Goal: Transaction & Acquisition: Book appointment/travel/reservation

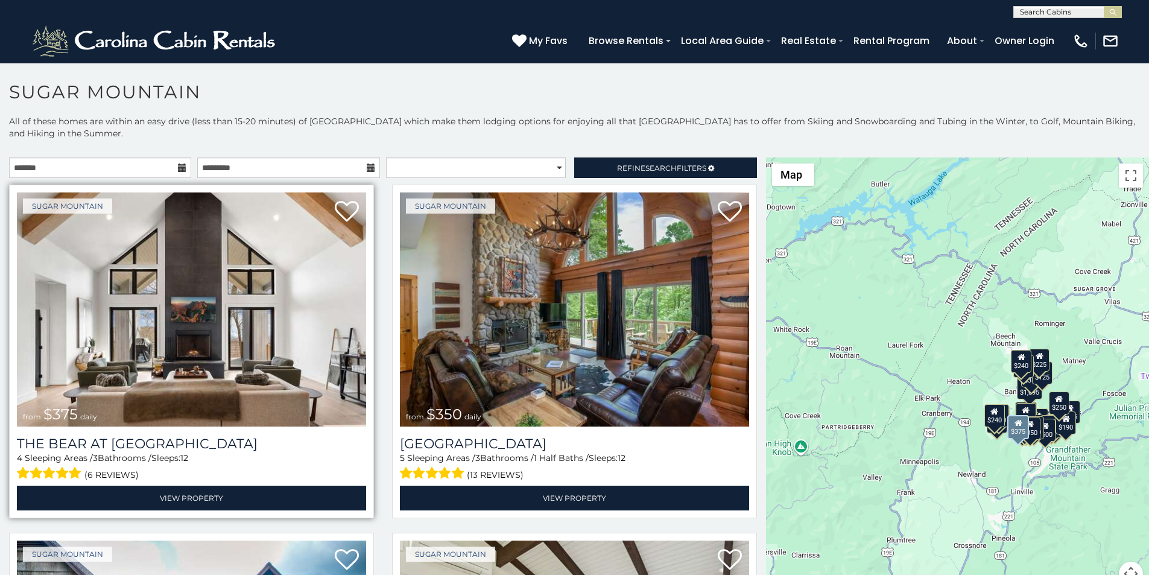
click at [86, 201] on img at bounding box center [191, 309] width 349 height 234
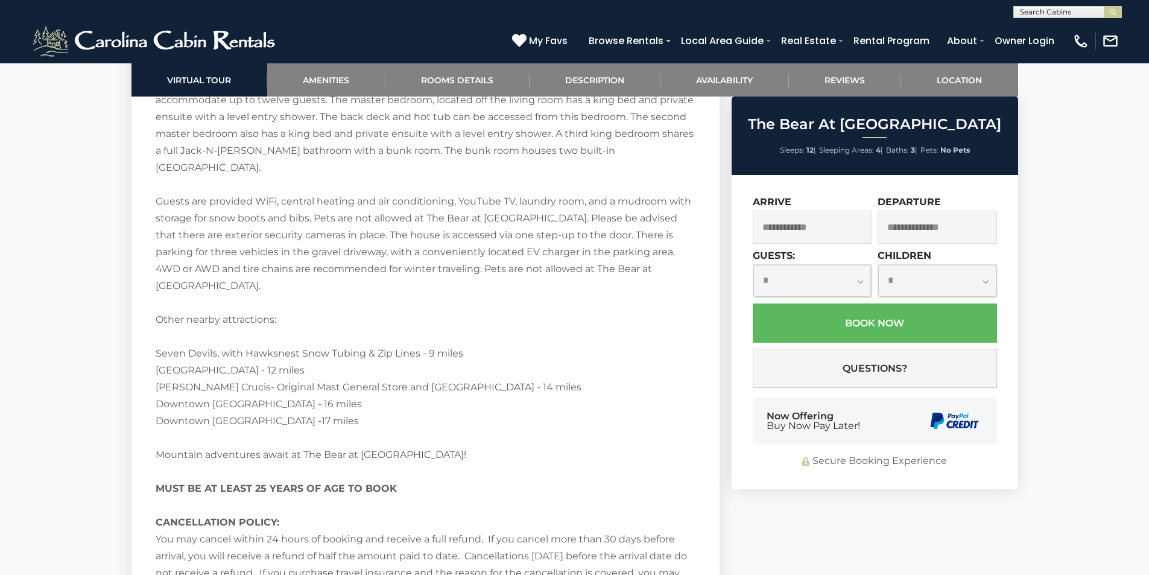
scroll to position [2288, 0]
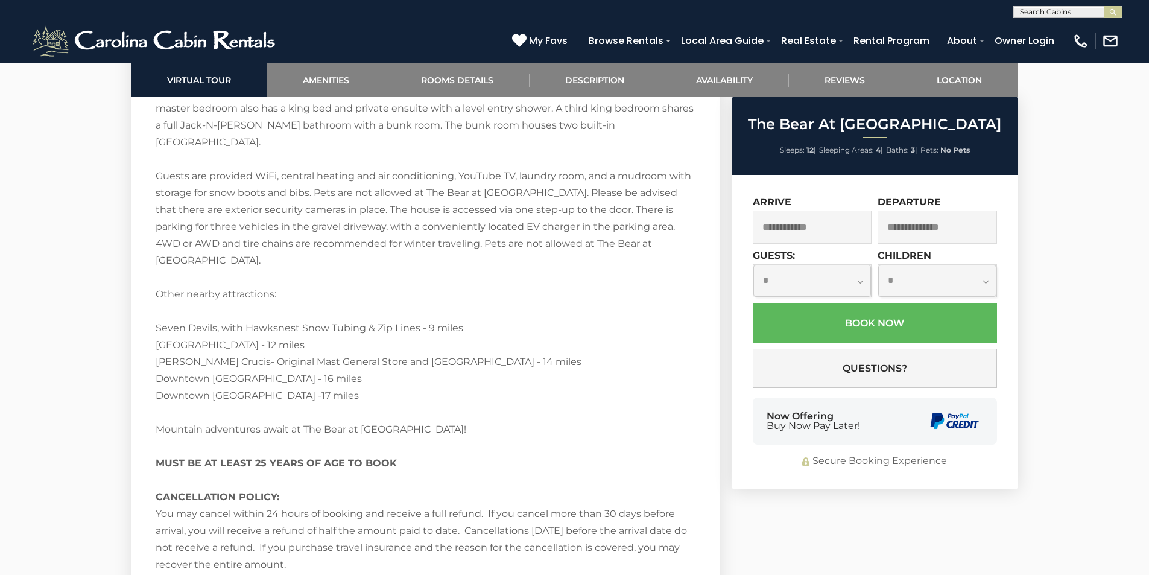
click at [778, 452] on div "**********" at bounding box center [875, 332] width 287 height 314
click at [778, 464] on div "Secure Booking Experience" at bounding box center [875, 461] width 244 height 14
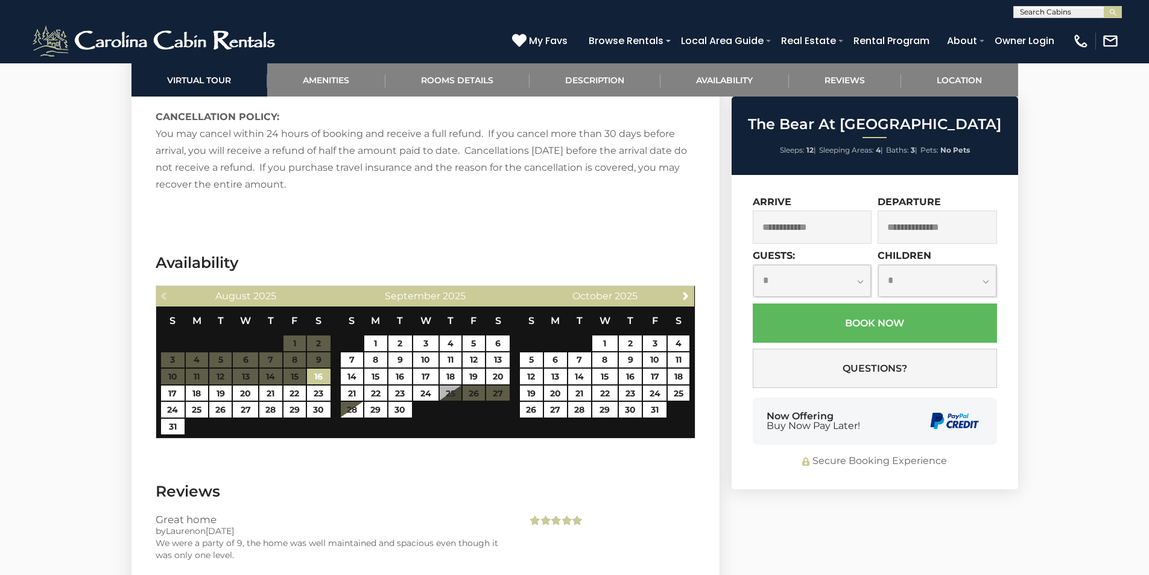
scroll to position [2715, 0]
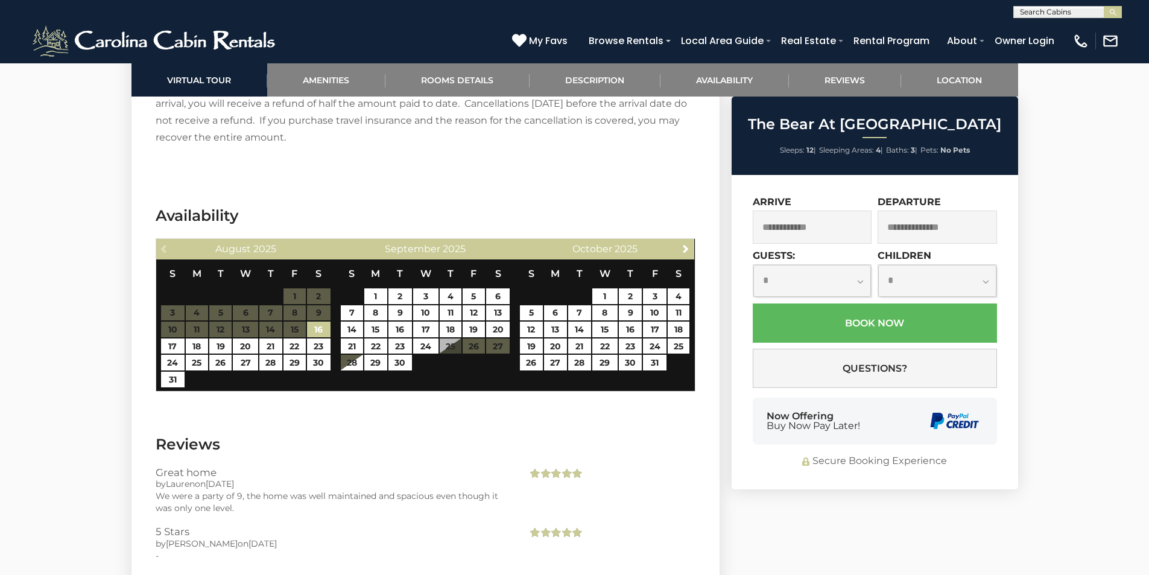
click at [901, 430] on div "Now Offering Buy Now Pay Later!" at bounding box center [875, 421] width 244 height 47
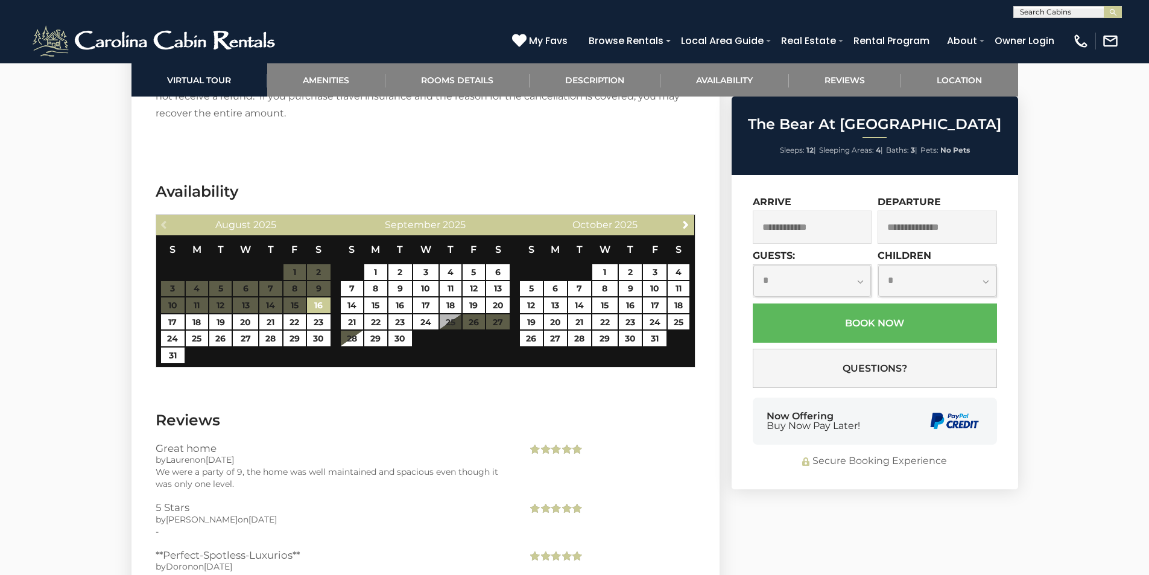
scroll to position [2763, 0]
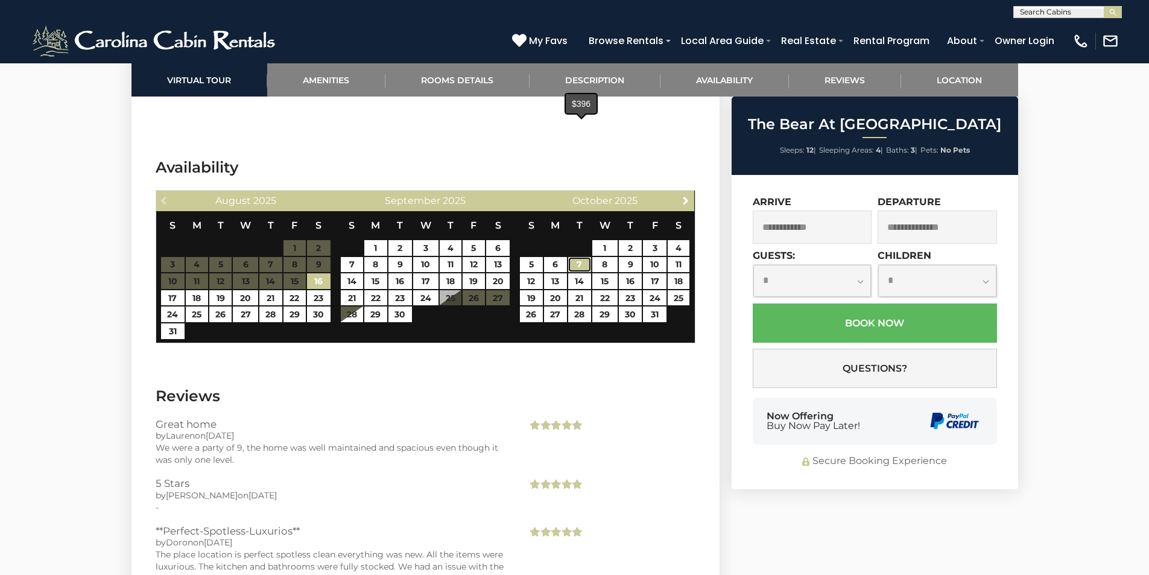
click at [572, 257] on link "7" at bounding box center [579, 265] width 22 height 16
type input "**********"
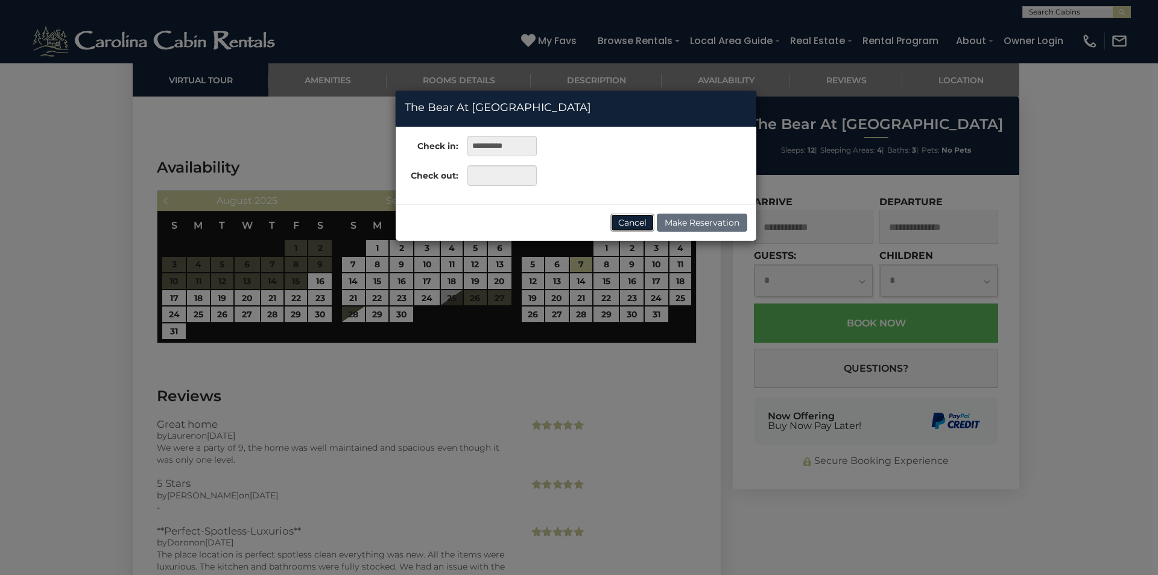
click at [636, 216] on button "Cancel" at bounding box center [632, 223] width 44 height 18
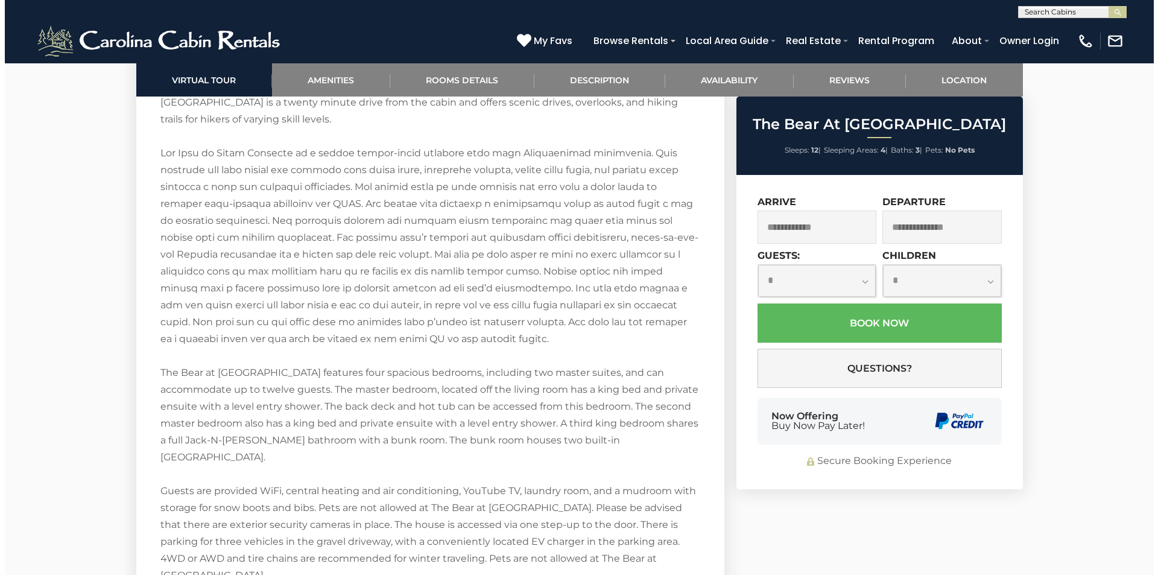
scroll to position [1934, 0]
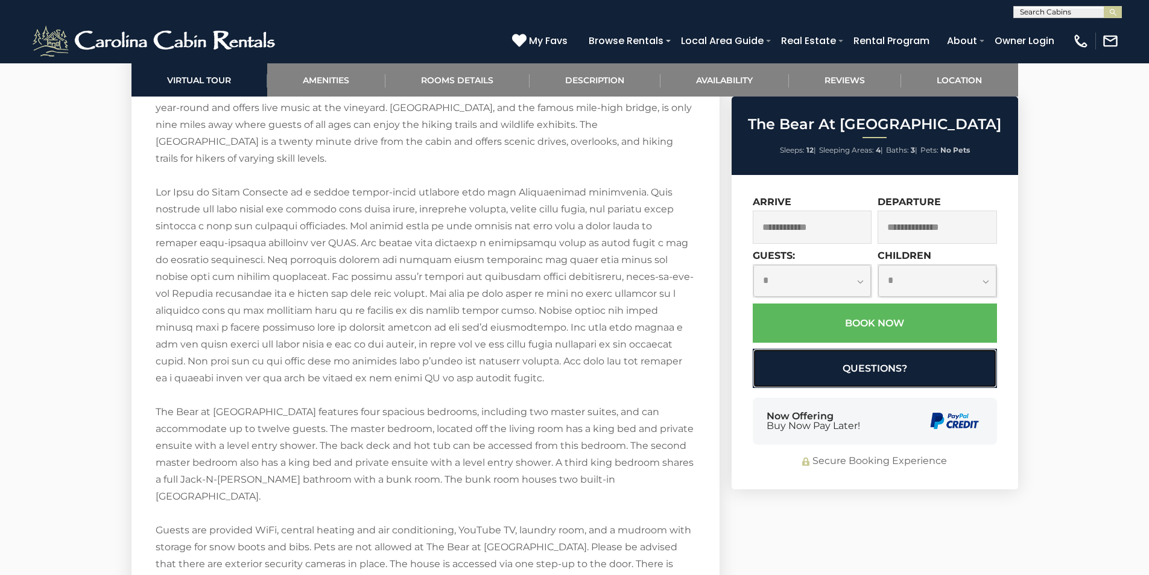
click at [777, 375] on button "Questions?" at bounding box center [875, 368] width 244 height 39
select select "*"
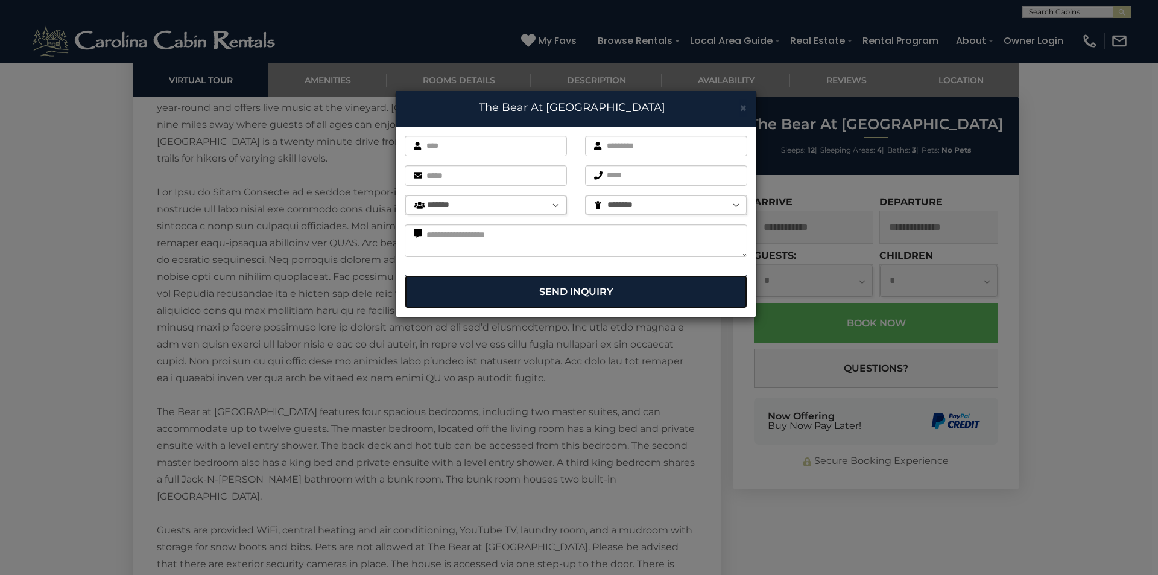
click at [474, 278] on button "Send Inquiry" at bounding box center [576, 291] width 343 height 33
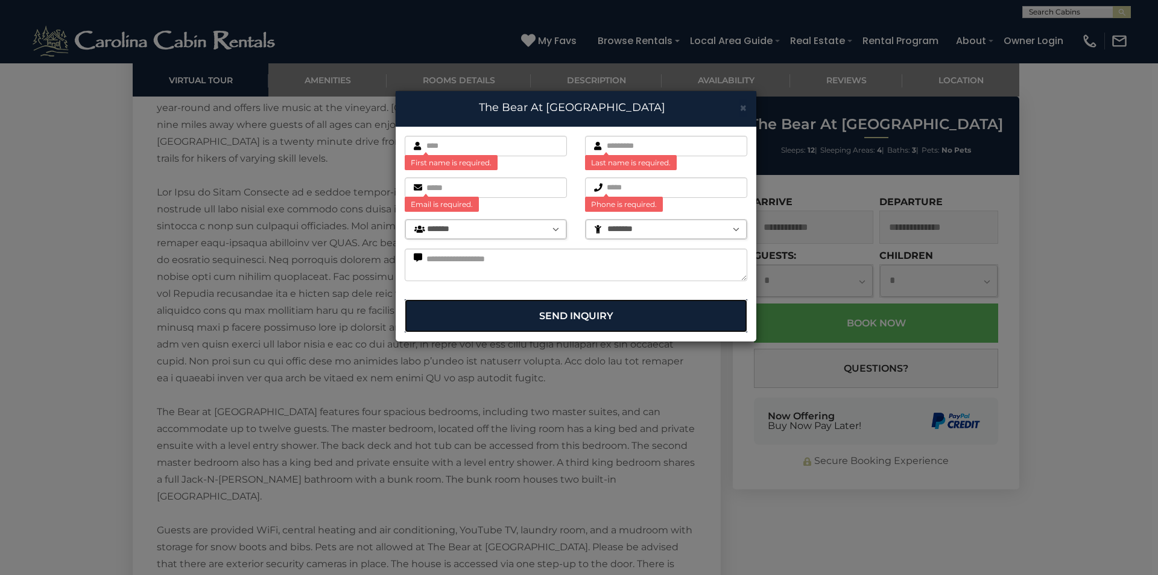
click at [439, 302] on button "Send Inquiry" at bounding box center [576, 315] width 343 height 33
